Goal: Entertainment & Leisure: Consume media (video, audio)

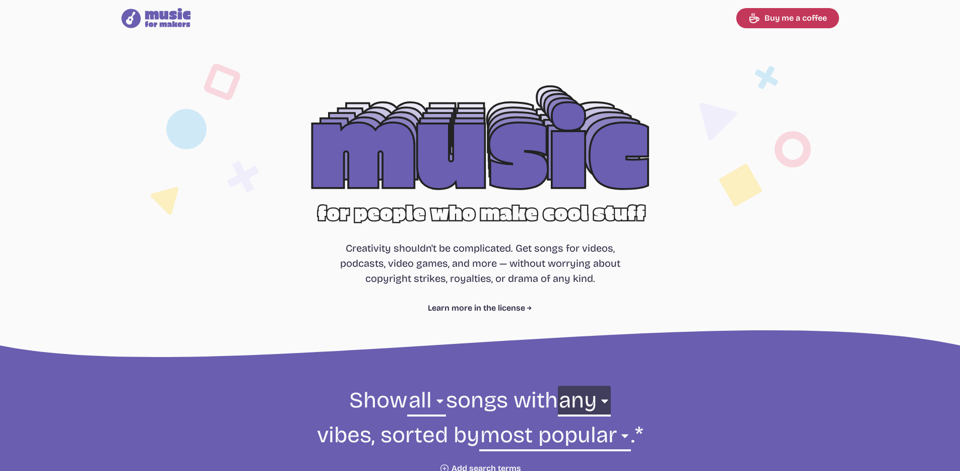
click at [586, 397] on select "any aggressive chill contemplative dark dramatic easygoing energizing happy ser…" at bounding box center [584, 402] width 53 height 35
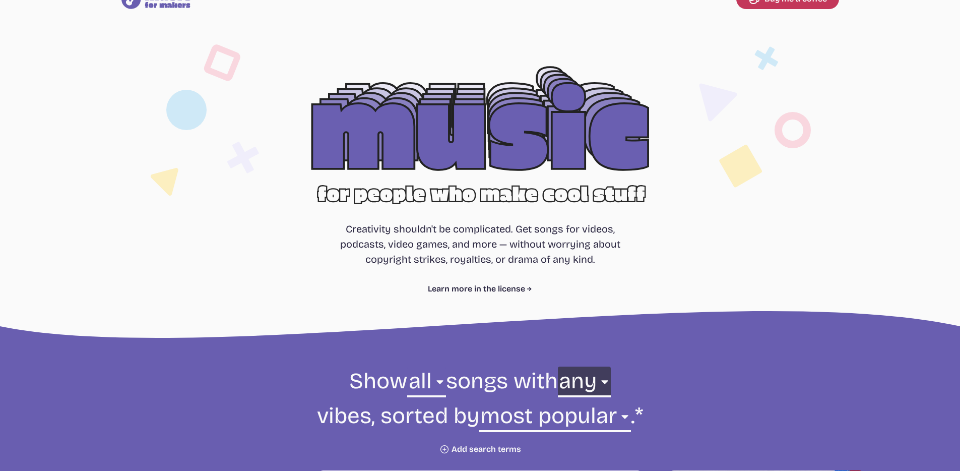
scroll to position [35, 0]
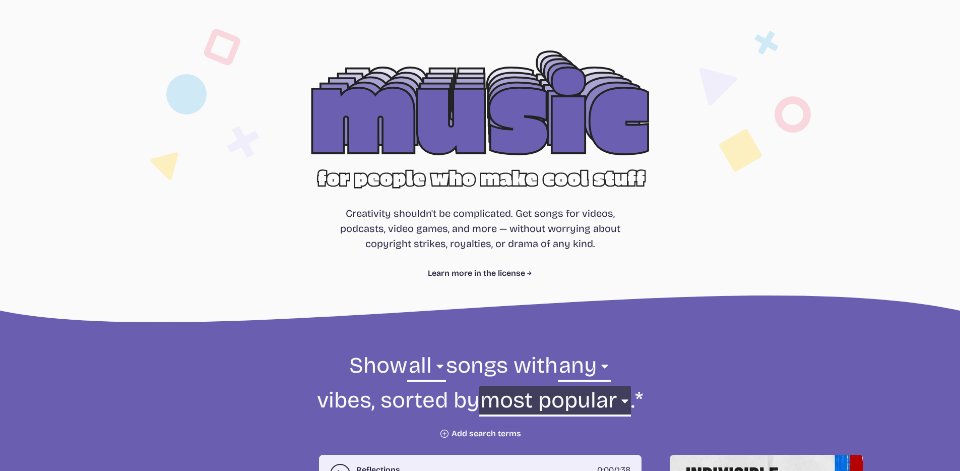
click at [555, 403] on select "newest oldest most popular least popular name" at bounding box center [555, 402] width 152 height 35
select select "oldest"
click at [518, 385] on select "newest oldest most popular least popular name" at bounding box center [555, 402] width 152 height 35
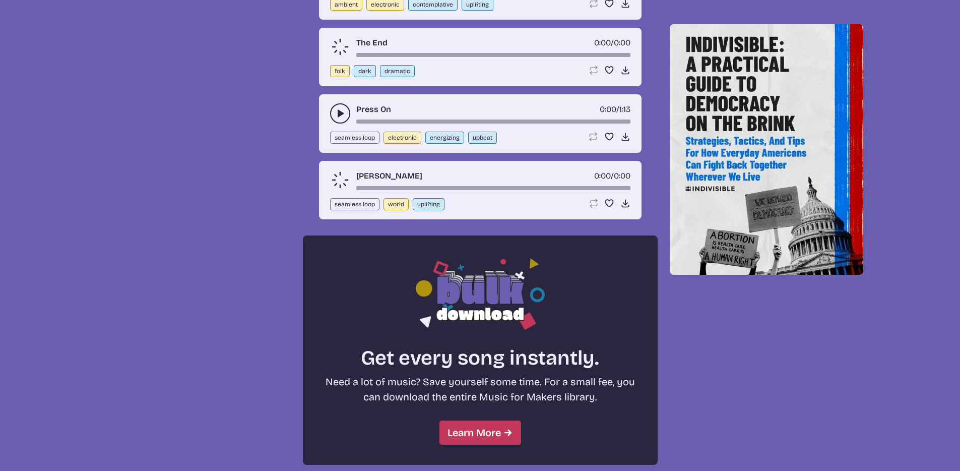
scroll to position [269, 0]
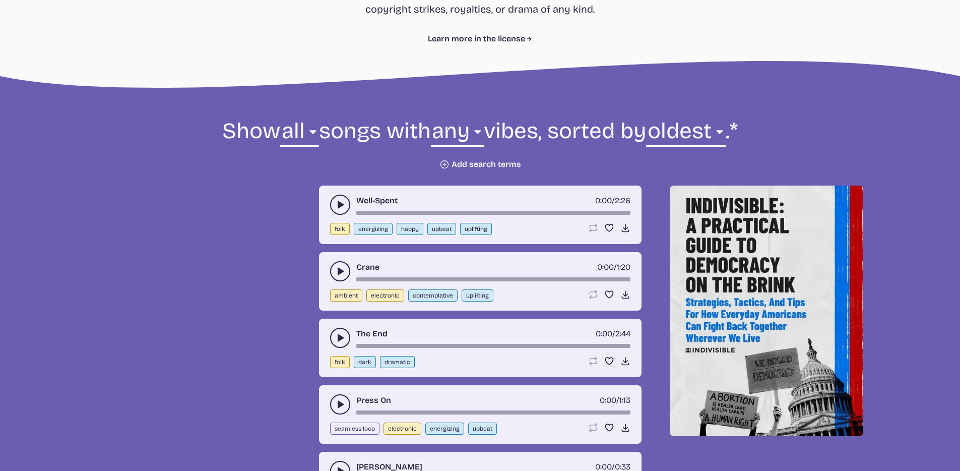
click at [344, 210] on icon "play-pause toggle" at bounding box center [340, 205] width 10 height 10
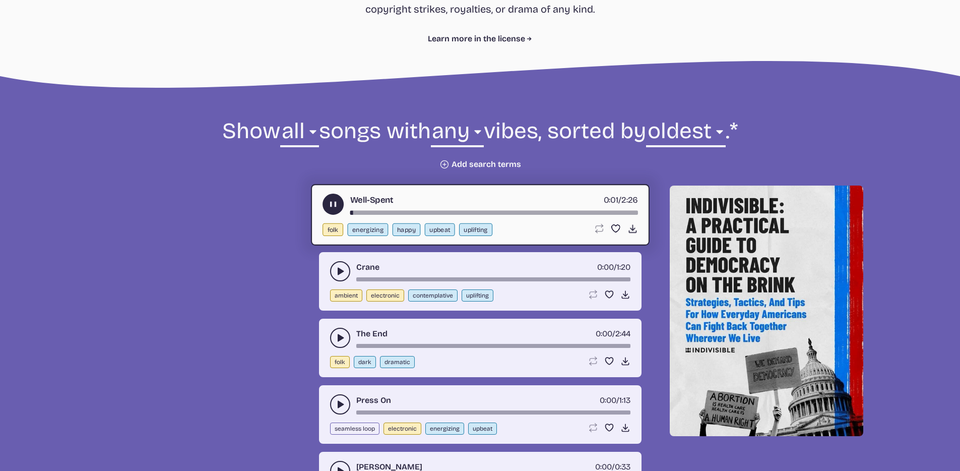
click at [331, 310] on div "Crane 0:00 / 1:20 ambient electronic contemplative uplifting Loop song Loop thi…" at bounding box center [480, 281] width 322 height 58
click at [342, 281] on button "play-pause toggle" at bounding box center [340, 271] width 20 height 20
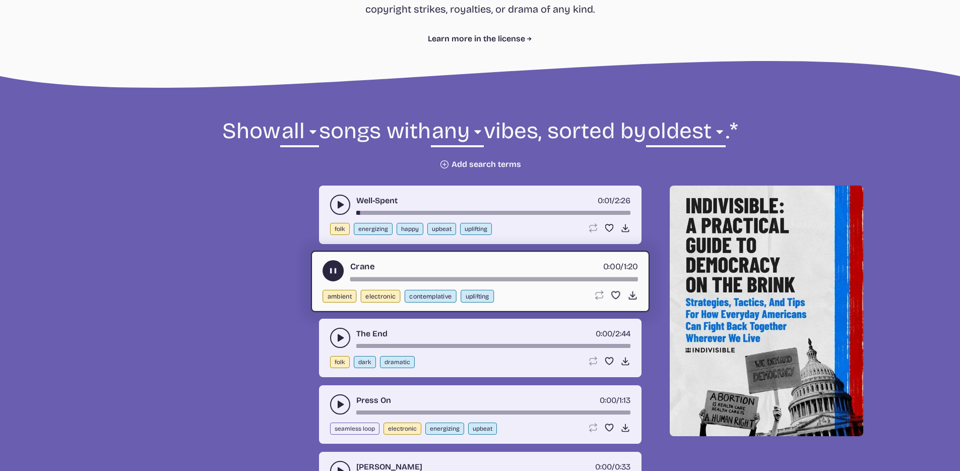
scroll to position [461, 0]
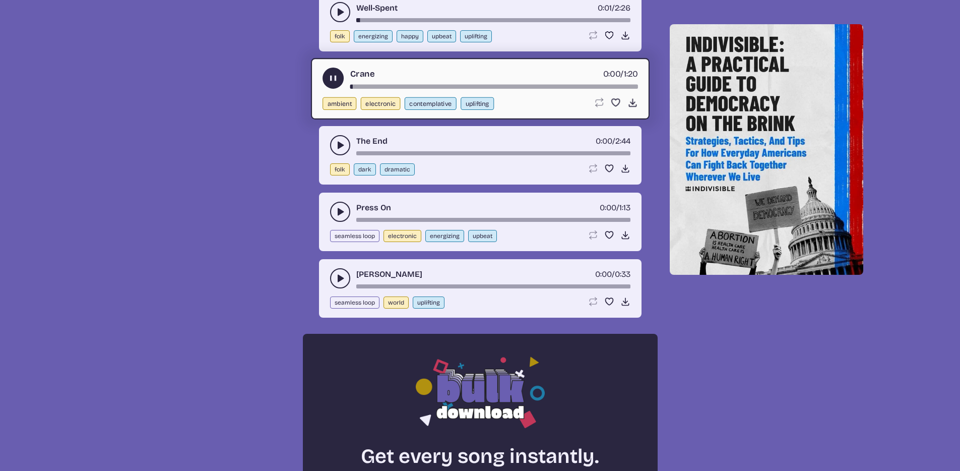
click at [333, 155] on button "play-pause toggle" at bounding box center [340, 145] width 20 height 20
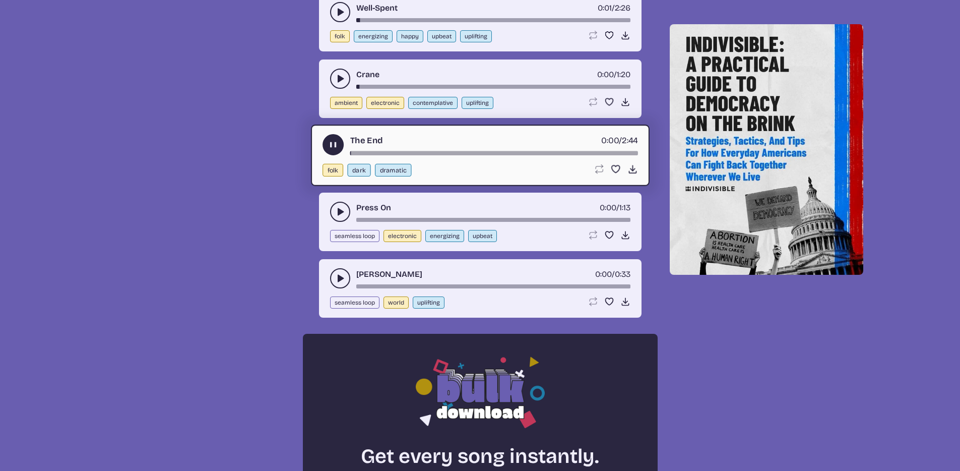
click at [342, 217] on icon "play-pause toggle" at bounding box center [340, 212] width 10 height 10
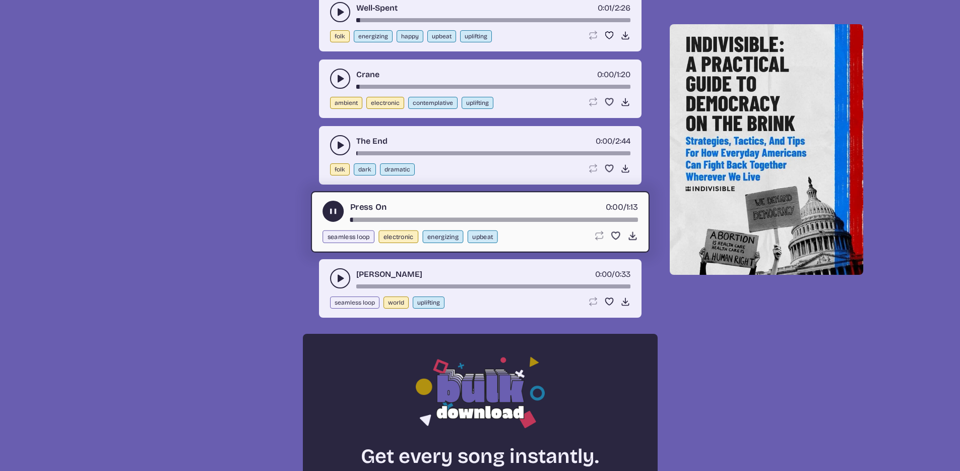
click at [332, 288] on button "play-pause toggle" at bounding box center [340, 278] width 20 height 20
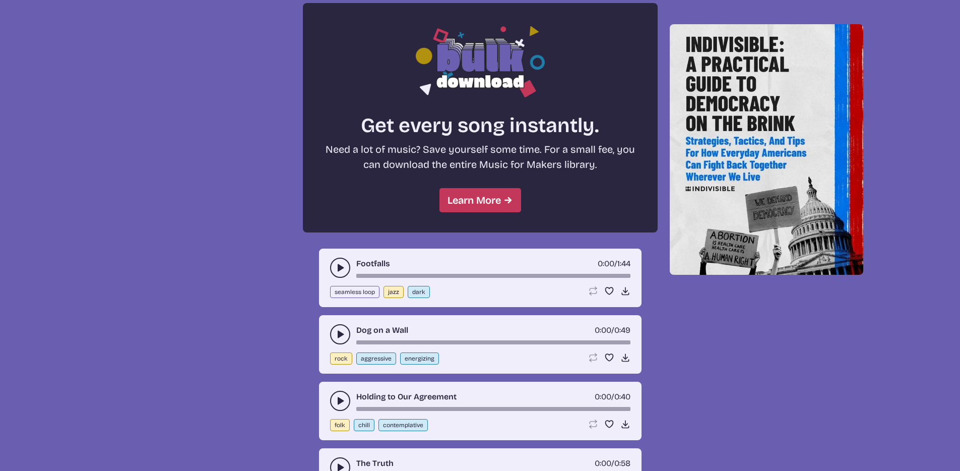
click at [339, 278] on button "play-pause toggle" at bounding box center [340, 267] width 20 height 20
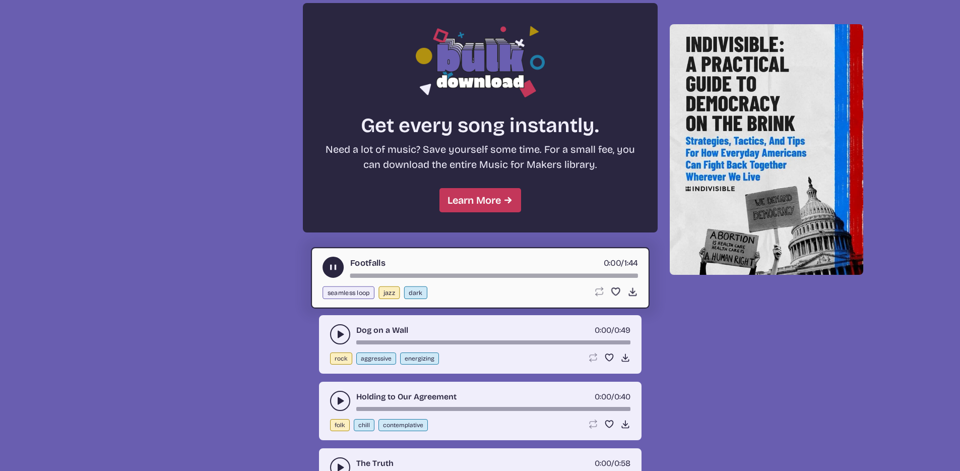
scroll to position [1033, 0]
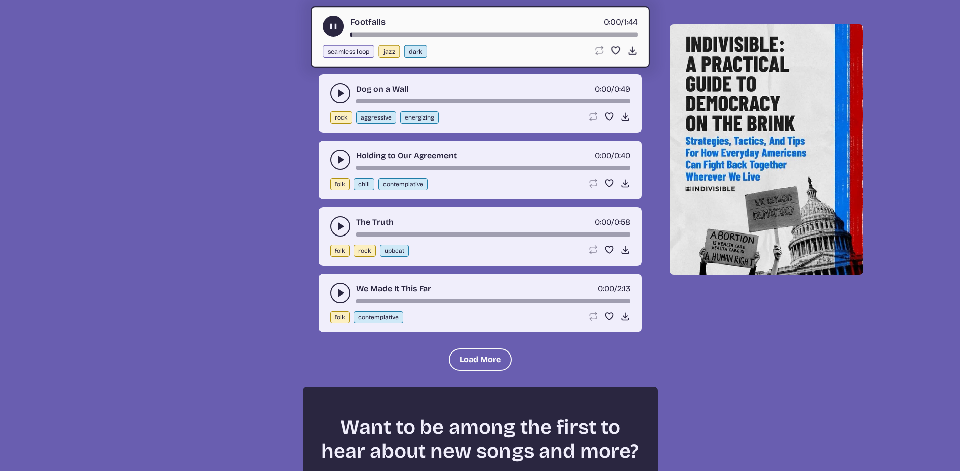
click at [337, 98] on icon "play-pause toggle" at bounding box center [340, 93] width 10 height 10
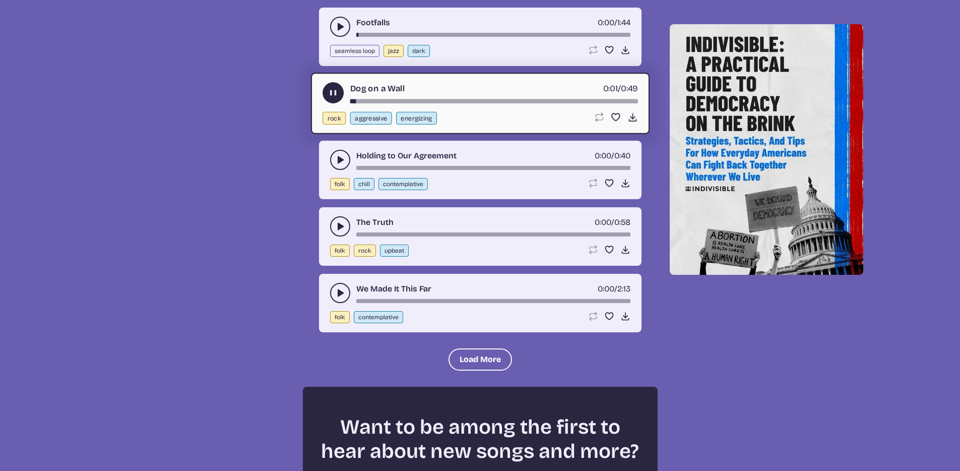
drag, startPoint x: 382, startPoint y: 134, endPoint x: 454, endPoint y: 136, distance: 72.6
click at [382, 103] on div "song-time-bar" at bounding box center [494, 101] width 288 height 4
click at [531, 134] on div "Dog on a Wall 0:05 / 0:49 rock aggressive energizing Loop song Loop this song. …" at bounding box center [480, 103] width 339 height 61
click at [337, 170] on button "play-pause toggle" at bounding box center [340, 160] width 20 height 20
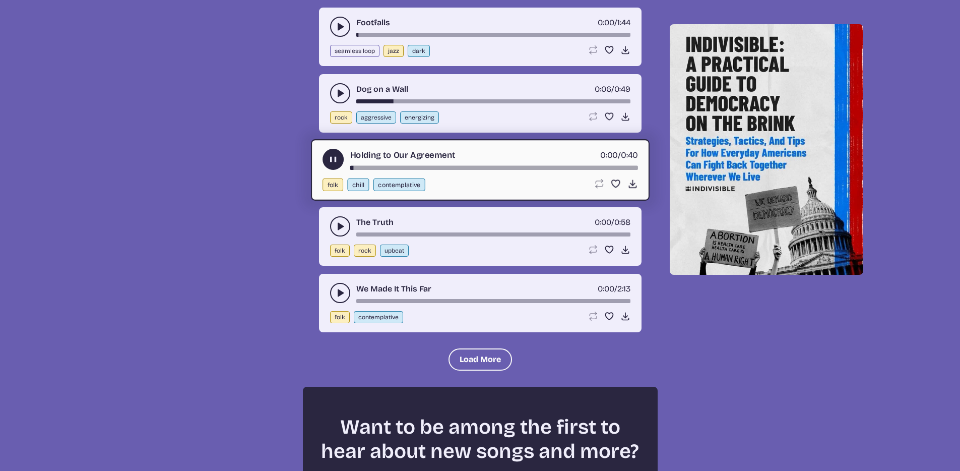
click at [438, 170] on div "Holding to Our Agreement 0:00 / 0:40" at bounding box center [479, 159] width 315 height 21
click at [443, 170] on div "song-time-bar" at bounding box center [494, 168] width 288 height 4
click at [345, 236] on button "play-pause toggle" at bounding box center [340, 226] width 20 height 20
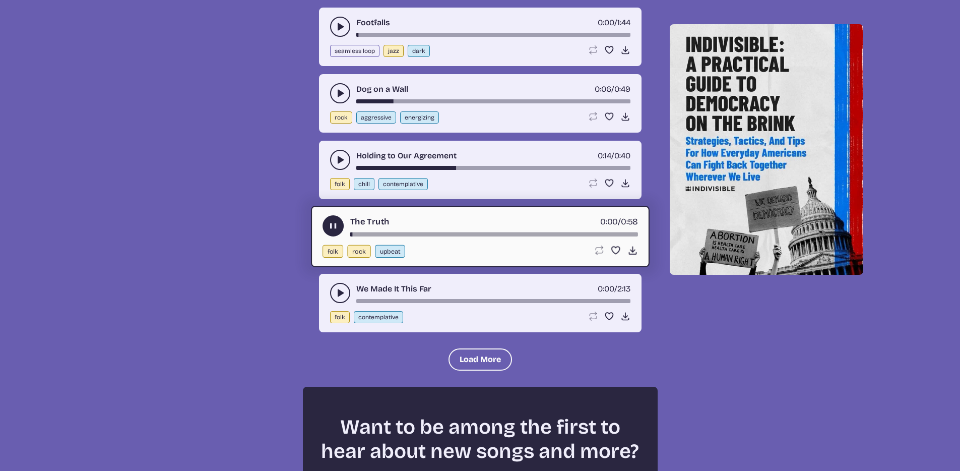
click at [456, 236] on div "The Truth 0:00 / 0:58" at bounding box center [479, 225] width 315 height 21
click at [453, 267] on div "The Truth 0:00 / 0:58 folk rock upbeat Loop song Loop this song. Favorite song …" at bounding box center [480, 236] width 339 height 61
click at [455, 267] on div "The Truth 0:01 / 0:58 folk rock upbeat Loop song Loop this song. Favorite song …" at bounding box center [480, 236] width 339 height 61
click at [456, 236] on div "song-time-bar" at bounding box center [494, 234] width 288 height 4
click at [458, 236] on div "song-time-bar" at bounding box center [494, 234] width 288 height 4
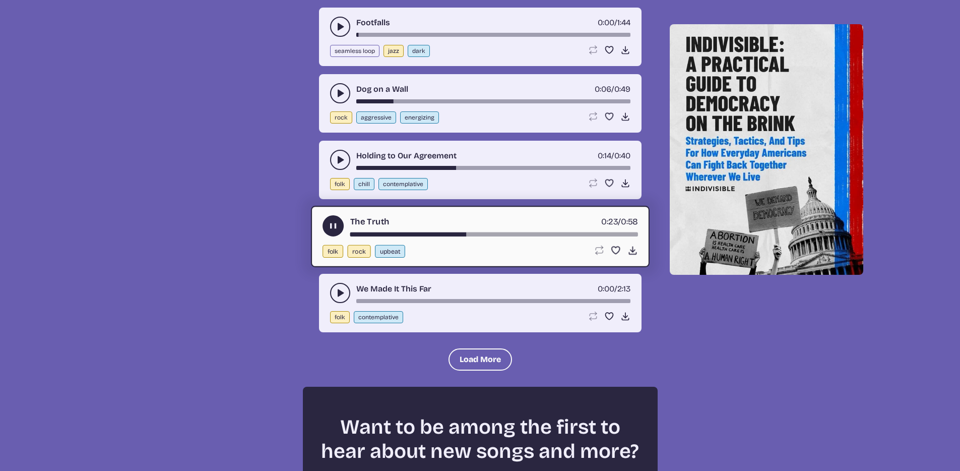
click at [337, 303] on button "play-pause toggle" at bounding box center [340, 293] width 20 height 20
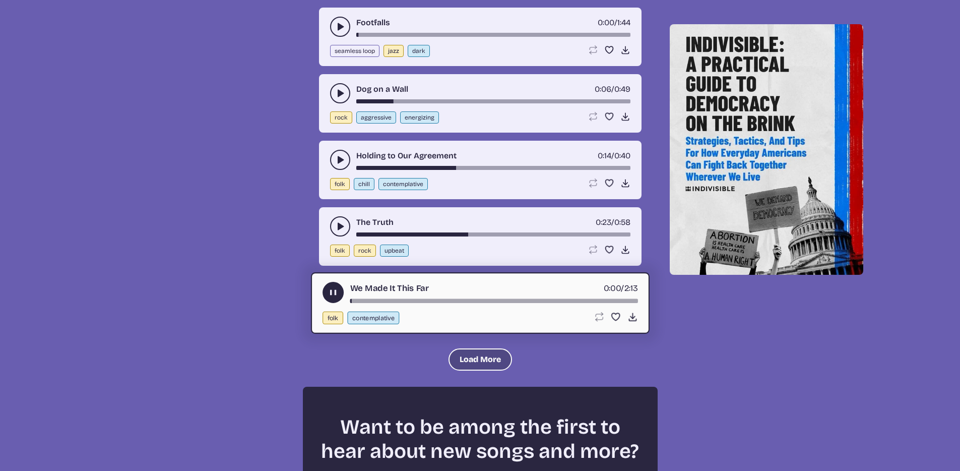
click at [478, 370] on button "Load More" at bounding box center [479, 359] width 63 height 22
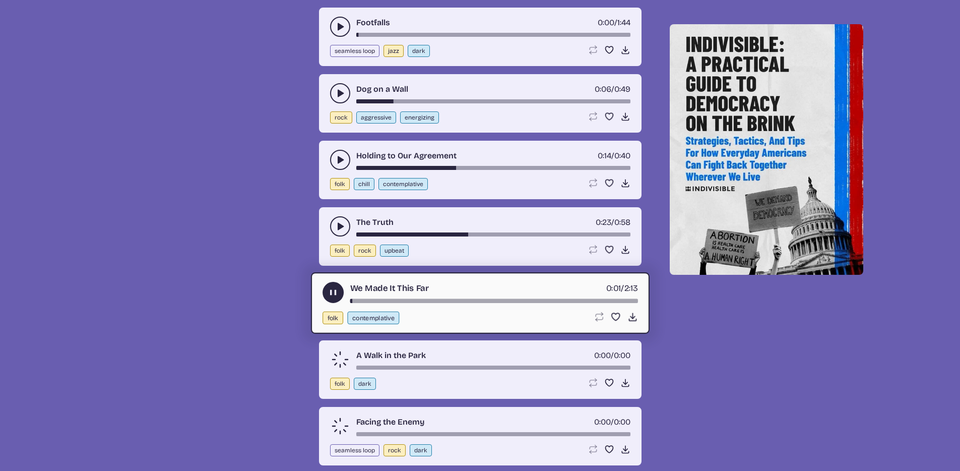
scroll to position [1175, 0]
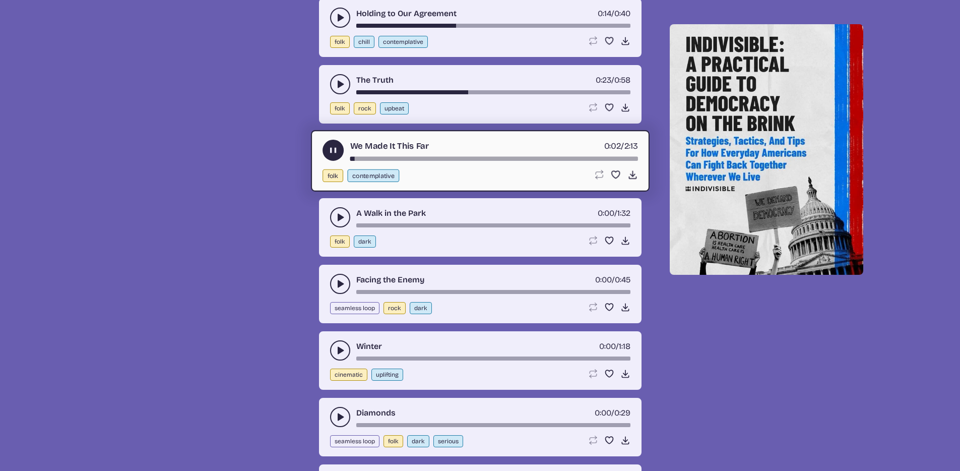
click at [345, 222] on icon "play-pause toggle" at bounding box center [340, 217] width 10 height 10
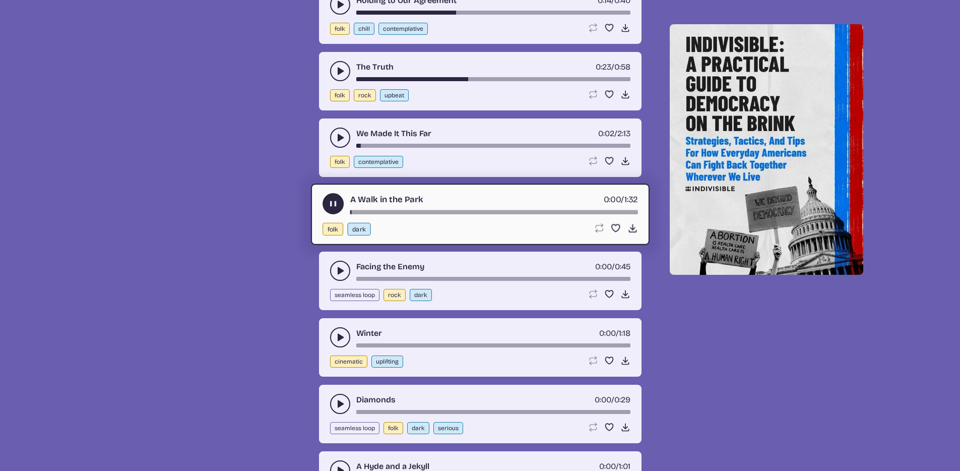
scroll to position [1194, 0]
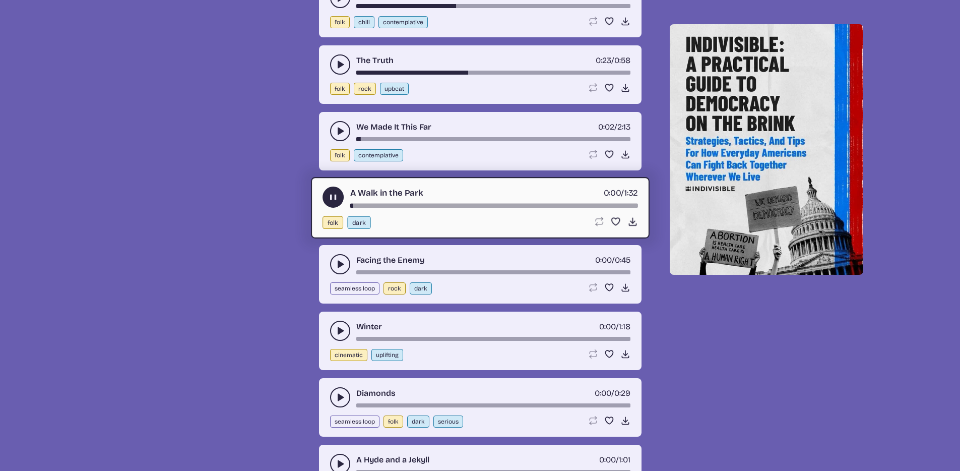
click at [339, 274] on button "play-pause toggle" at bounding box center [340, 264] width 20 height 20
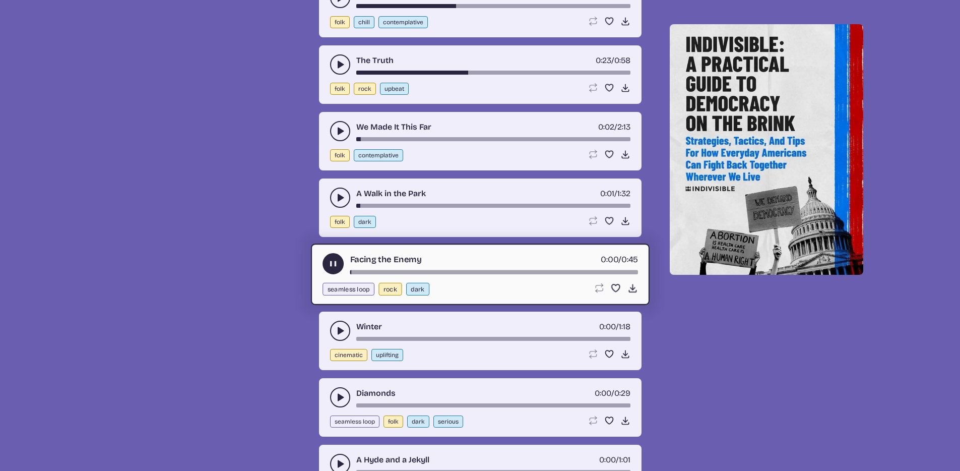
click at [403, 274] on div "Facing the Enemy 0:00 / 0:45" at bounding box center [479, 263] width 315 height 21
click at [406, 274] on div "song-time-bar" at bounding box center [494, 272] width 288 height 4
click at [344, 341] on button "play-pause toggle" at bounding box center [340, 330] width 20 height 20
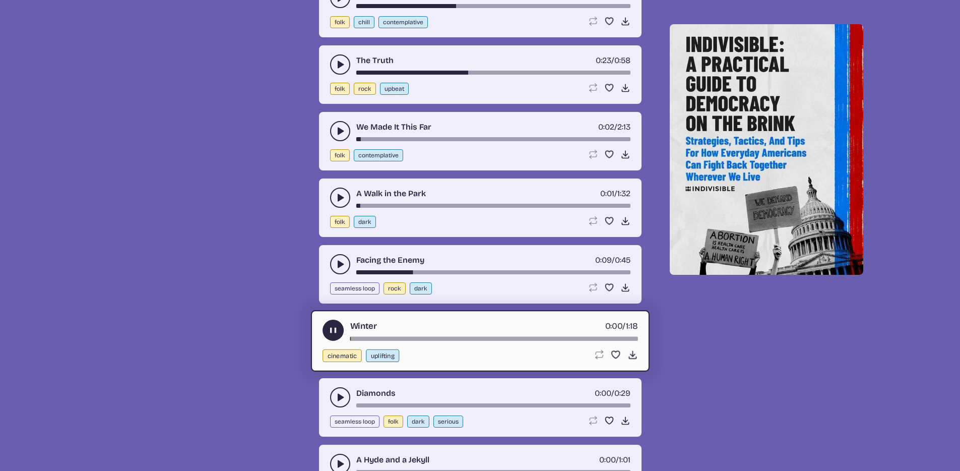
click at [442, 341] on div "song-time-bar" at bounding box center [494, 339] width 288 height 4
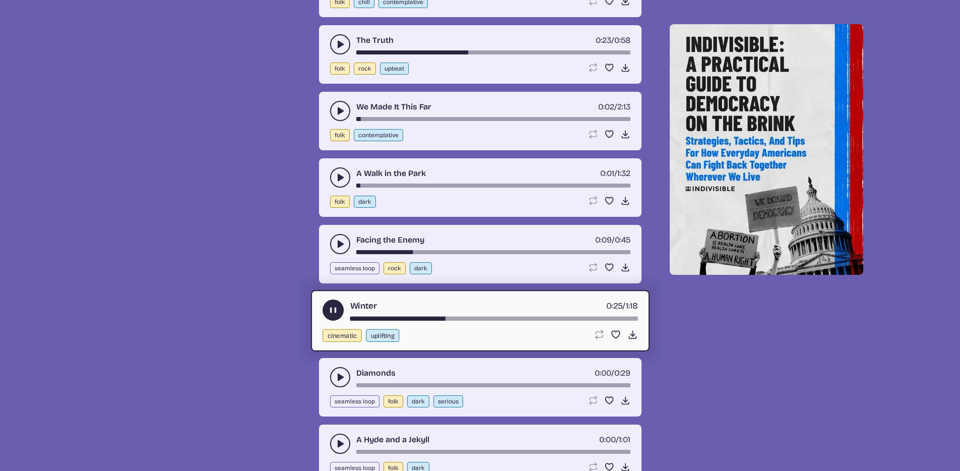
click at [335, 382] on icon "play-pause toggle" at bounding box center [340, 377] width 10 height 10
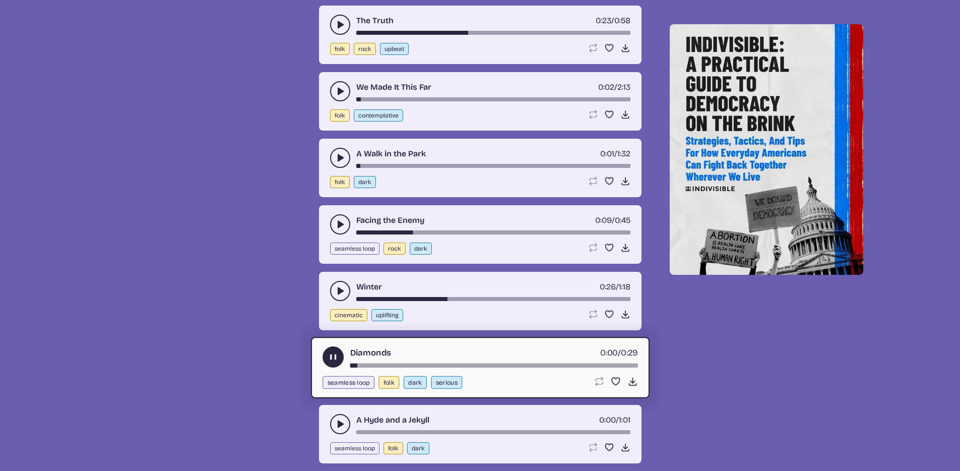
click at [390, 367] on div "song-time-bar" at bounding box center [494, 365] width 288 height 4
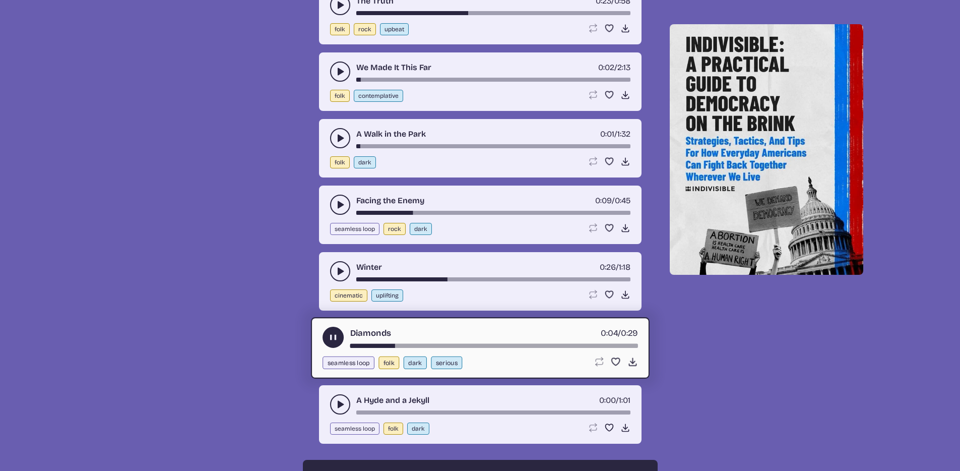
click at [341, 420] on div "A Hyde and a Jekyll 0:00 / 1:01 seamless loop folk dark Loop song Loop this son…" at bounding box center [480, 414] width 322 height 58
click at [338, 414] on button "play-pause toggle" at bounding box center [340, 404] width 20 height 20
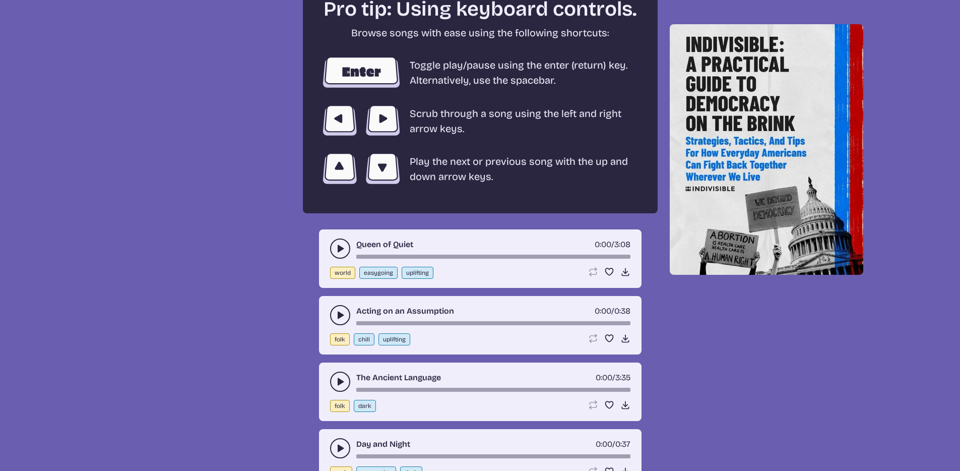
scroll to position [1806, 0]
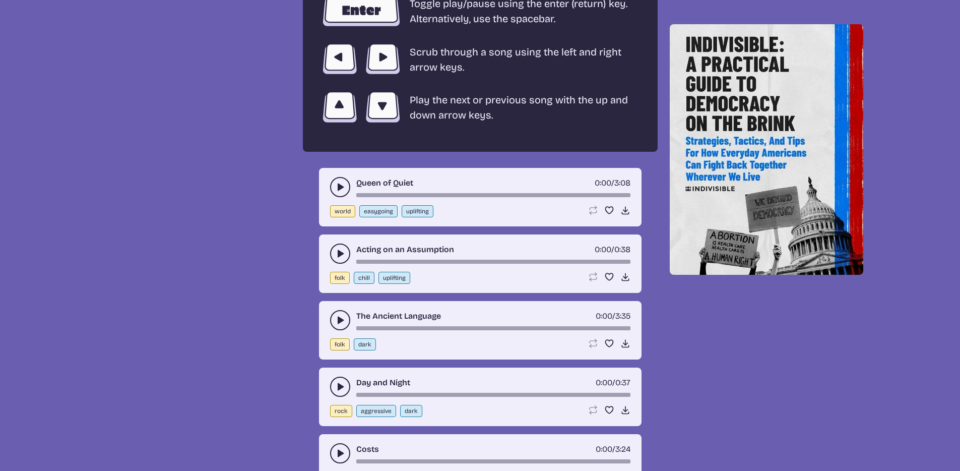
click at [348, 197] on button "play-pause toggle" at bounding box center [340, 187] width 20 height 20
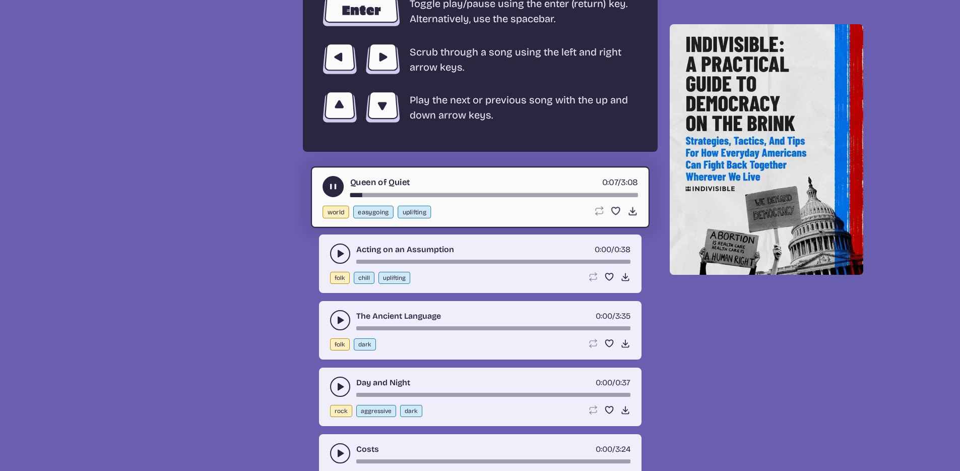
click at [330, 263] on button "play-pause toggle" at bounding box center [340, 253] width 20 height 20
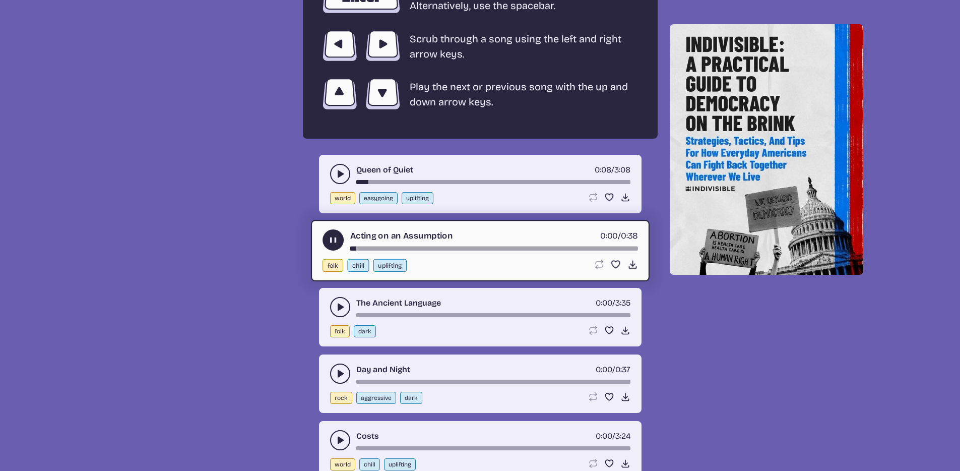
click at [343, 312] on icon "play-pause toggle" at bounding box center [340, 307] width 10 height 10
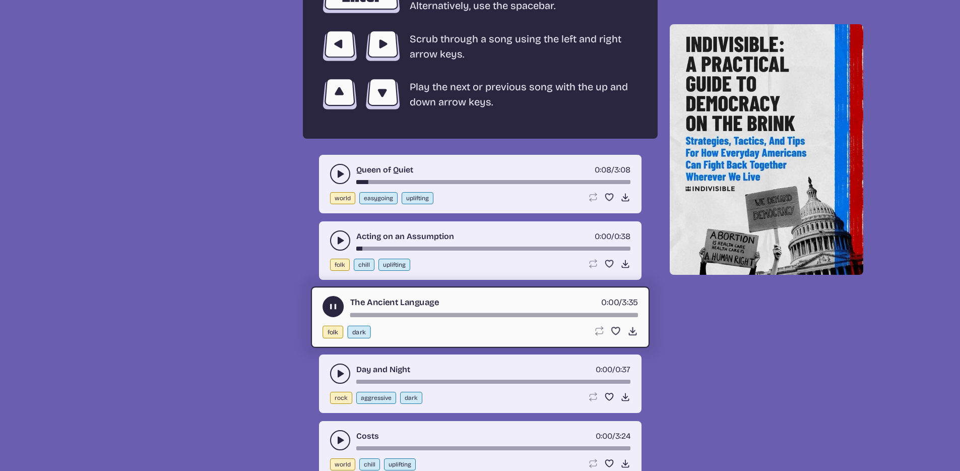
scroll to position [1832, 0]
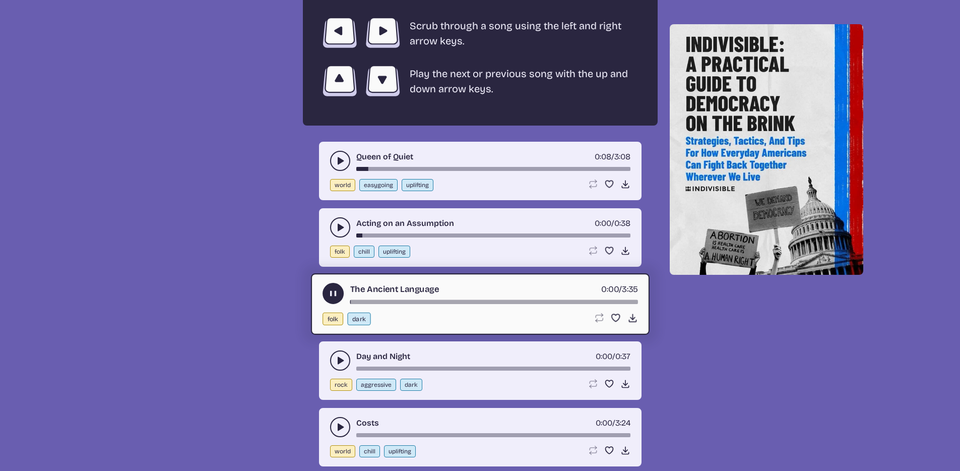
click at [328, 388] on div "Day and Night 0:00 / 0:37 rock aggressive dark Loop song Loop this song. Favori…" at bounding box center [480, 370] width 322 height 58
click at [330, 370] on button "play-pause toggle" at bounding box center [340, 360] width 20 height 20
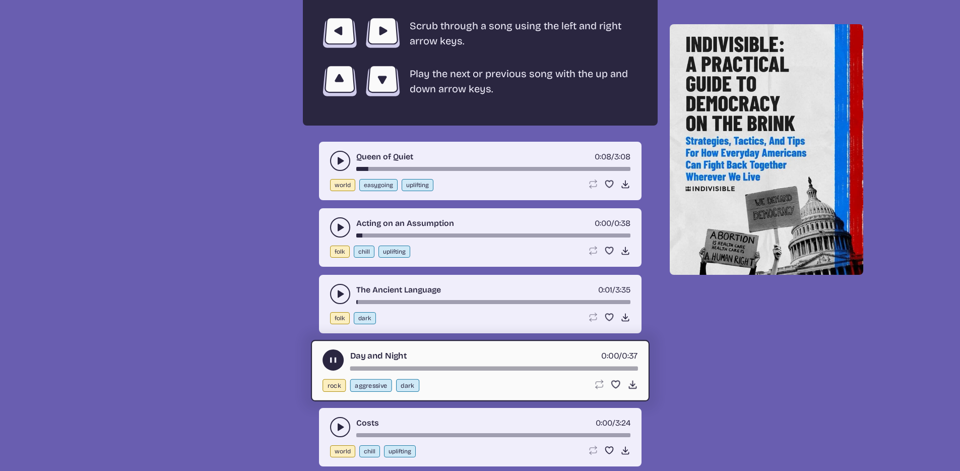
scroll to position [1885, 0]
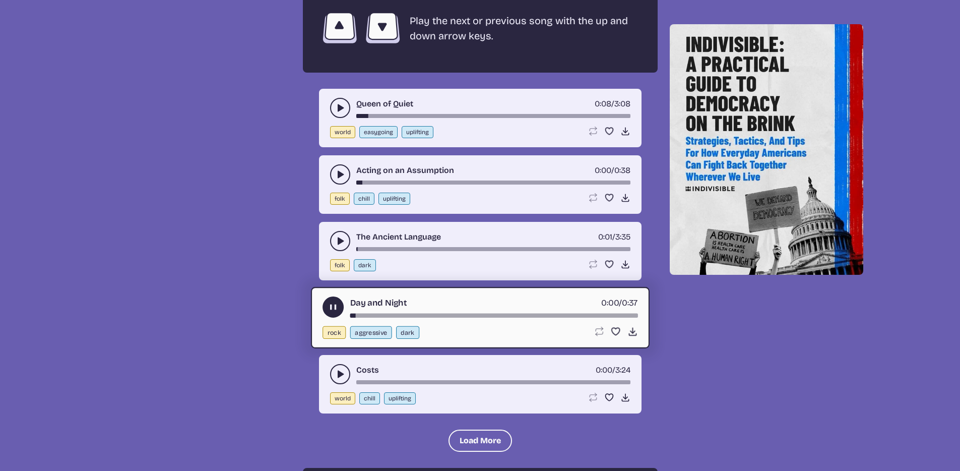
click at [337, 317] on button "play-pause toggle" at bounding box center [332, 306] width 21 height 21
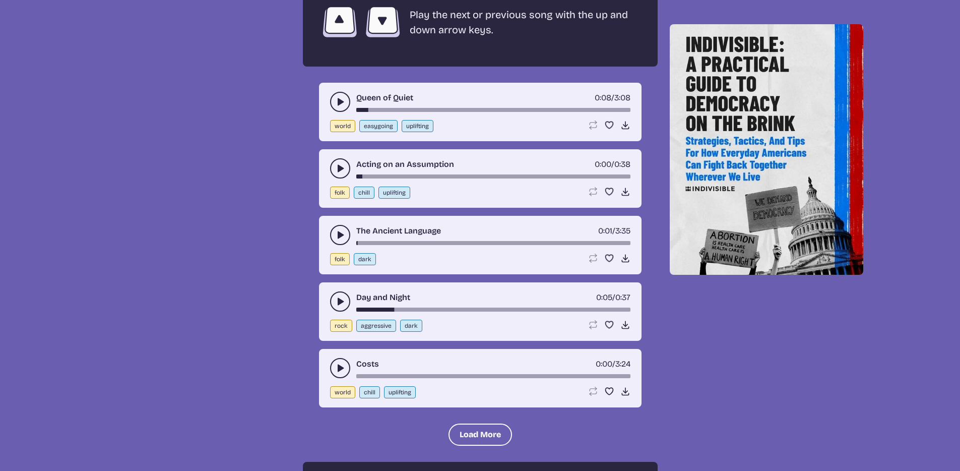
scroll to position [1993, 0]
